Goal: Navigation & Orientation: Find specific page/section

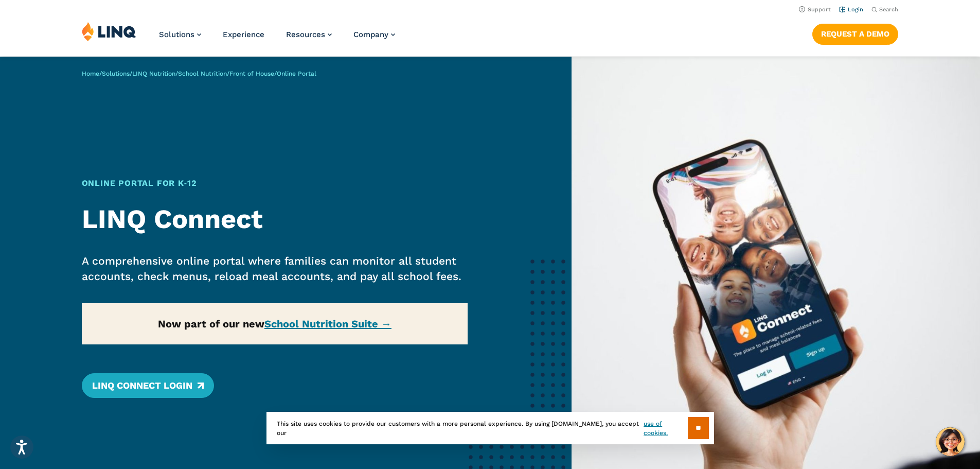
click at [853, 11] on link "Login" at bounding box center [851, 9] width 24 height 7
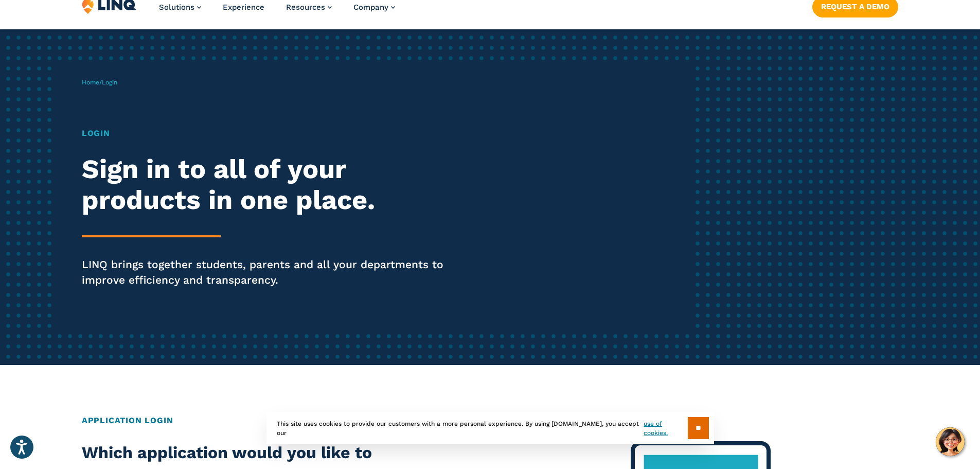
scroll to position [51, 0]
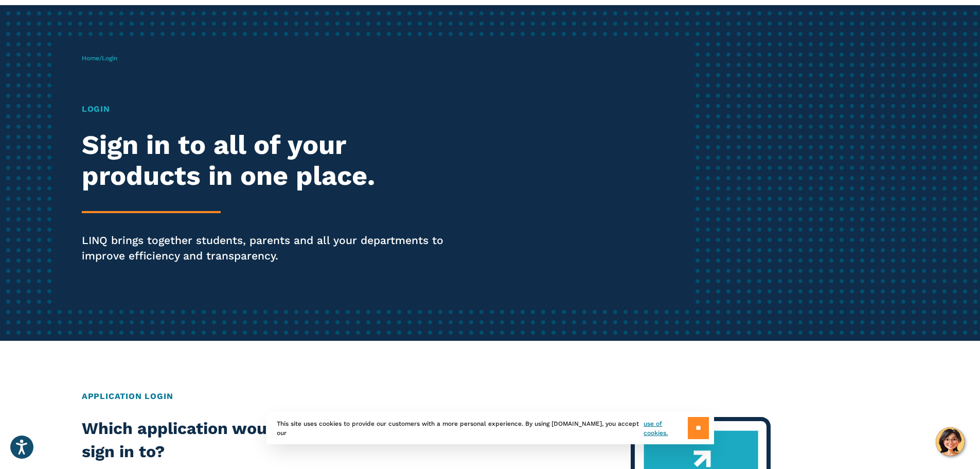
click at [698, 437] on input "**" at bounding box center [698, 428] width 21 height 22
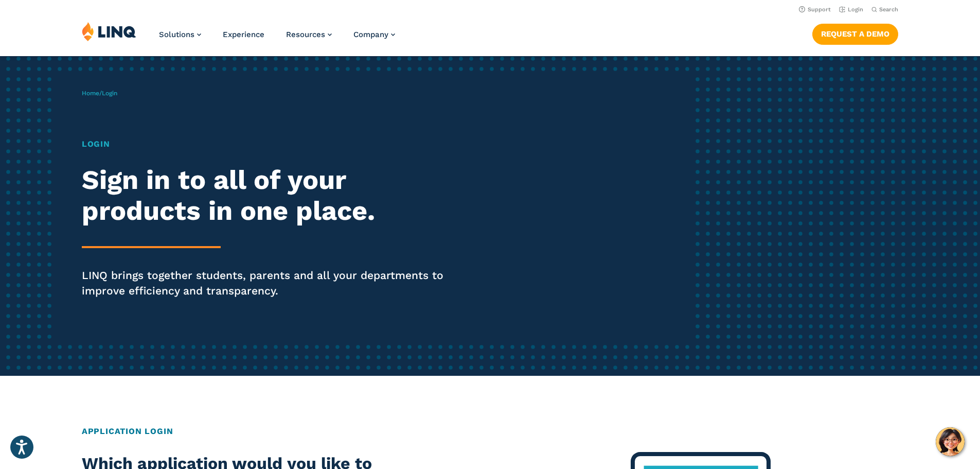
scroll to position [0, 0]
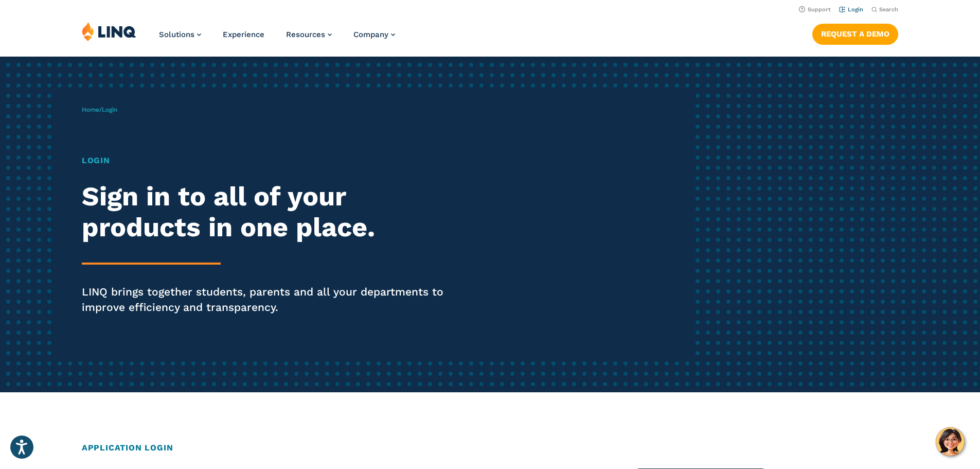
click at [853, 9] on link "Login" at bounding box center [851, 9] width 24 height 7
click at [102, 160] on h1 "Login" at bounding box center [271, 160] width 378 height 12
click at [112, 107] on span "Login" at bounding box center [109, 109] width 15 height 7
click at [99, 152] on div "Home / Login Login Sign in to all of your products in one place. LINQ brings to…" at bounding box center [388, 224] width 612 height 263
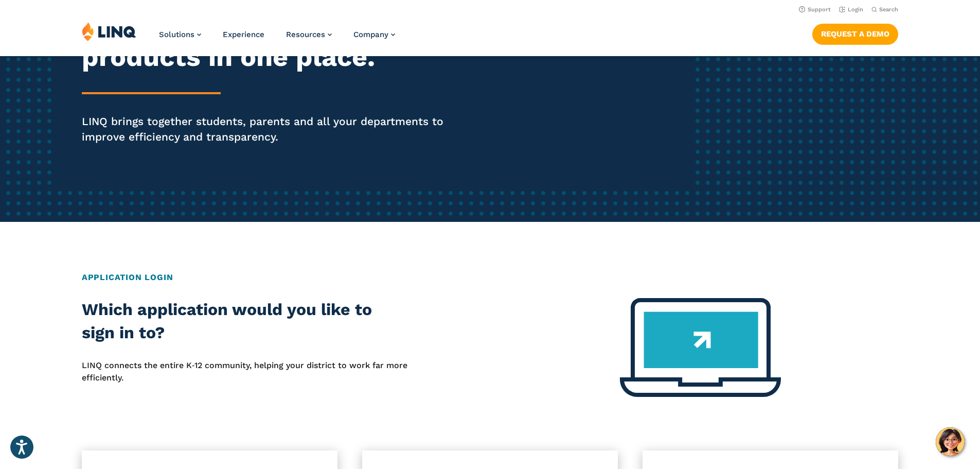
scroll to position [154, 0]
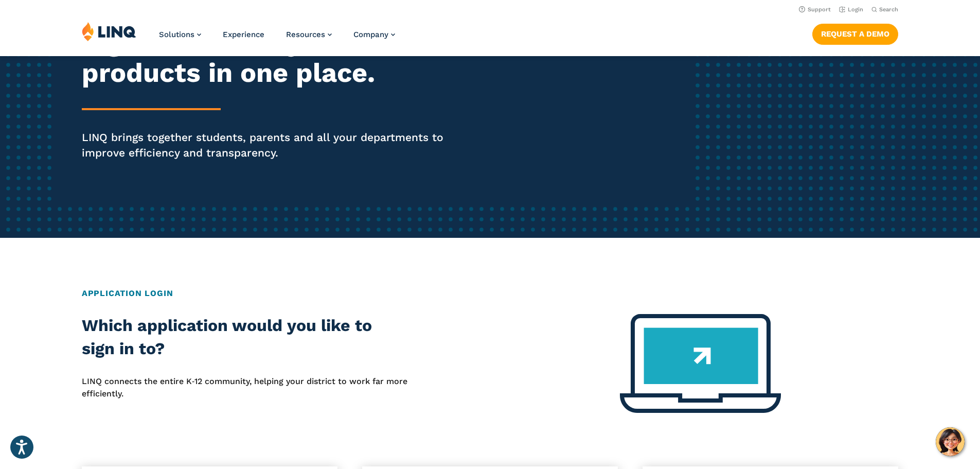
click at [675, 357] on img at bounding box center [700, 363] width 161 height 99
click at [850, 7] on link "Login" at bounding box center [851, 9] width 24 height 7
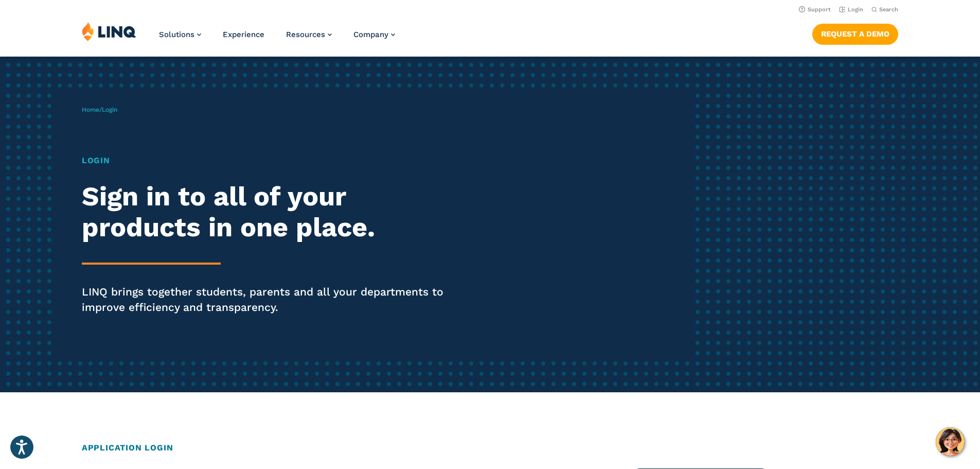
click at [95, 162] on h1 "Login" at bounding box center [271, 160] width 378 height 12
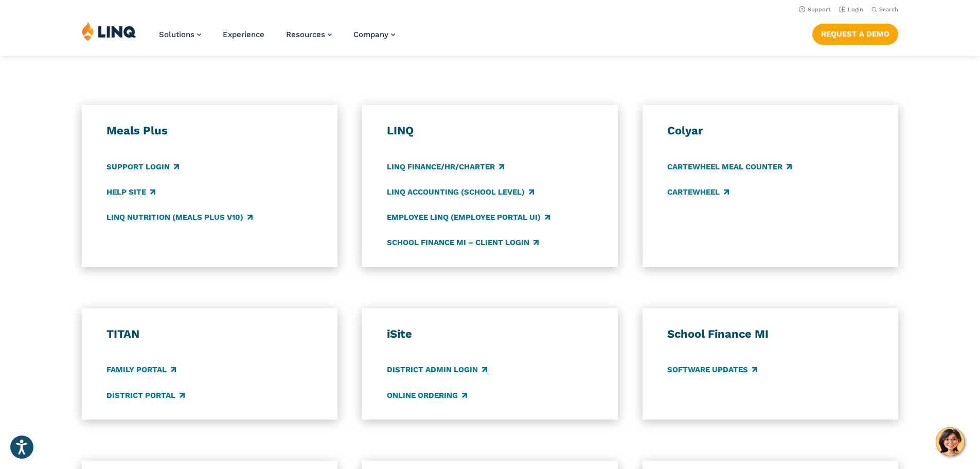
scroll to position [514, 0]
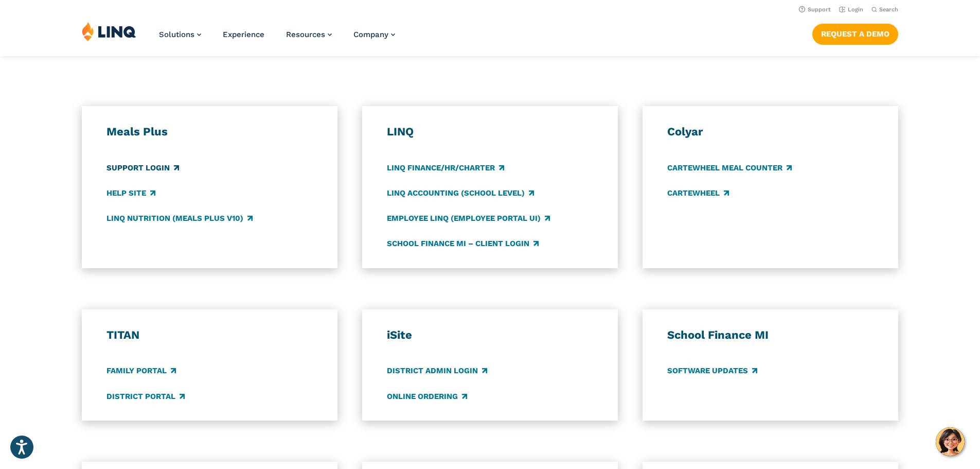
click at [158, 170] on link "Support Login" at bounding box center [142, 167] width 73 height 11
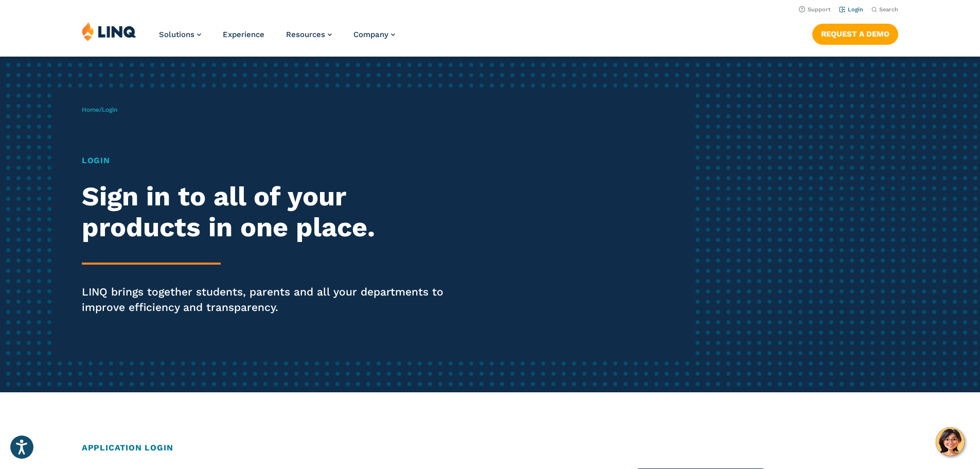
click at [854, 8] on link "Login" at bounding box center [851, 9] width 24 height 7
click at [95, 158] on h1 "Login" at bounding box center [271, 160] width 378 height 12
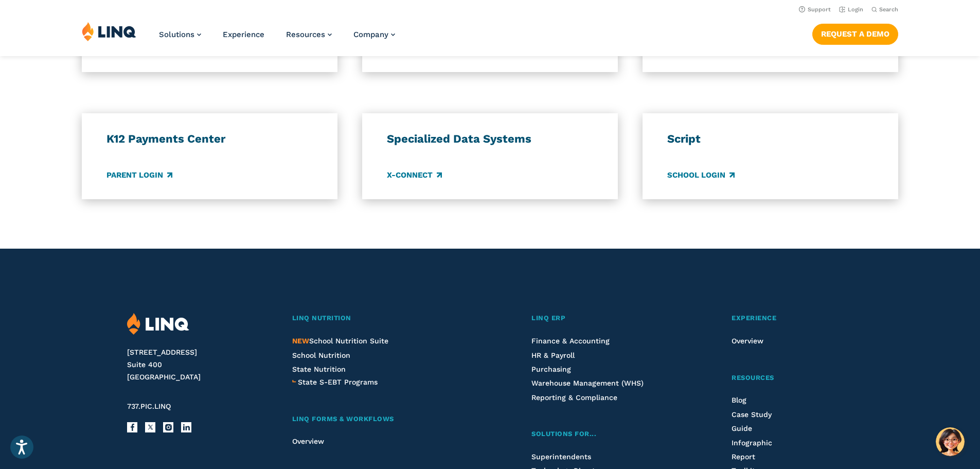
scroll to position [720, 0]
